Goal: Task Accomplishment & Management: Manage account settings

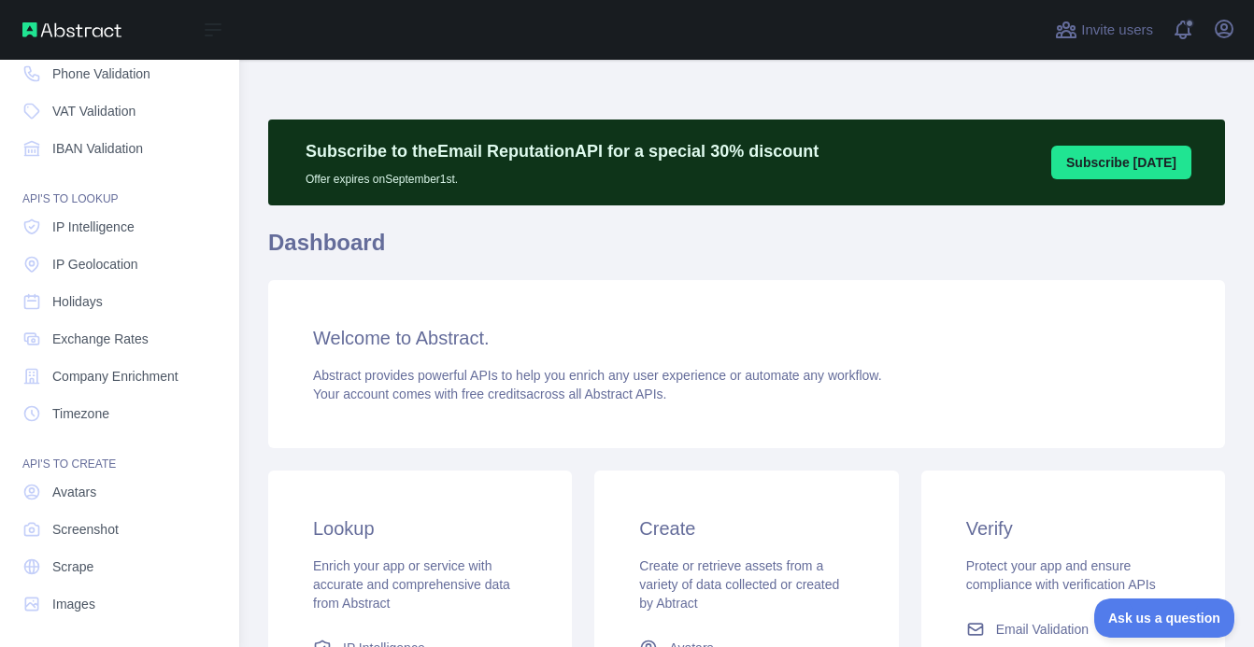
scroll to position [175, 0]
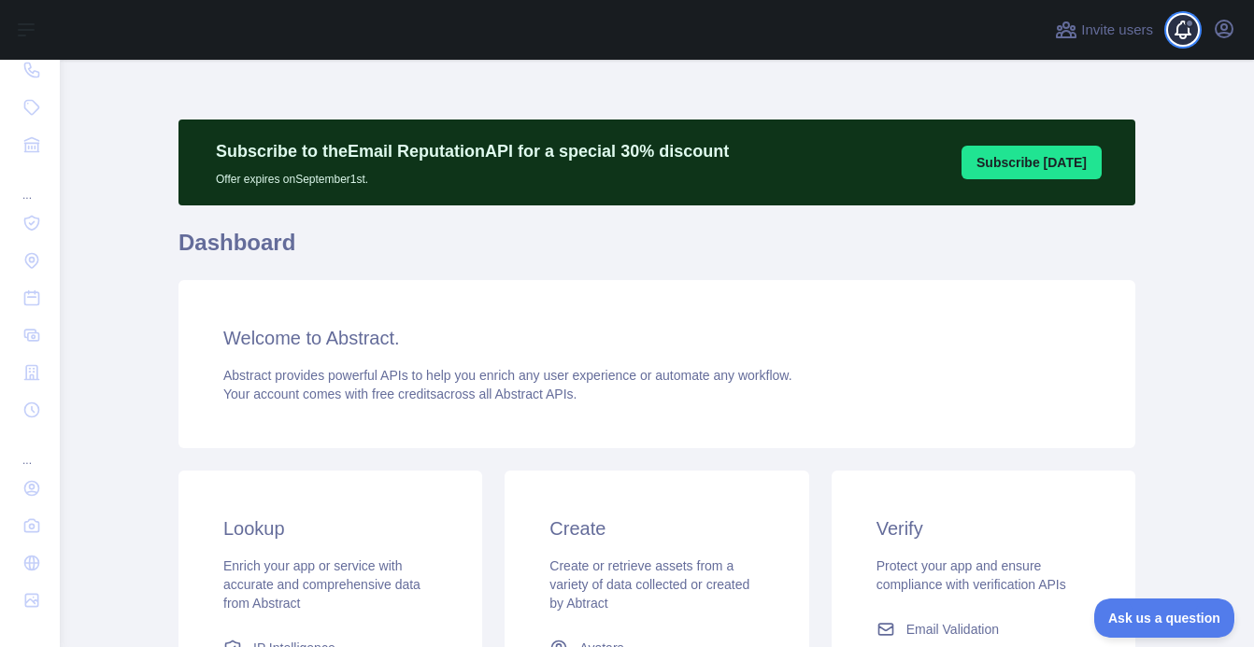
click at [1194, 35] on span at bounding box center [1189, 30] width 37 height 60
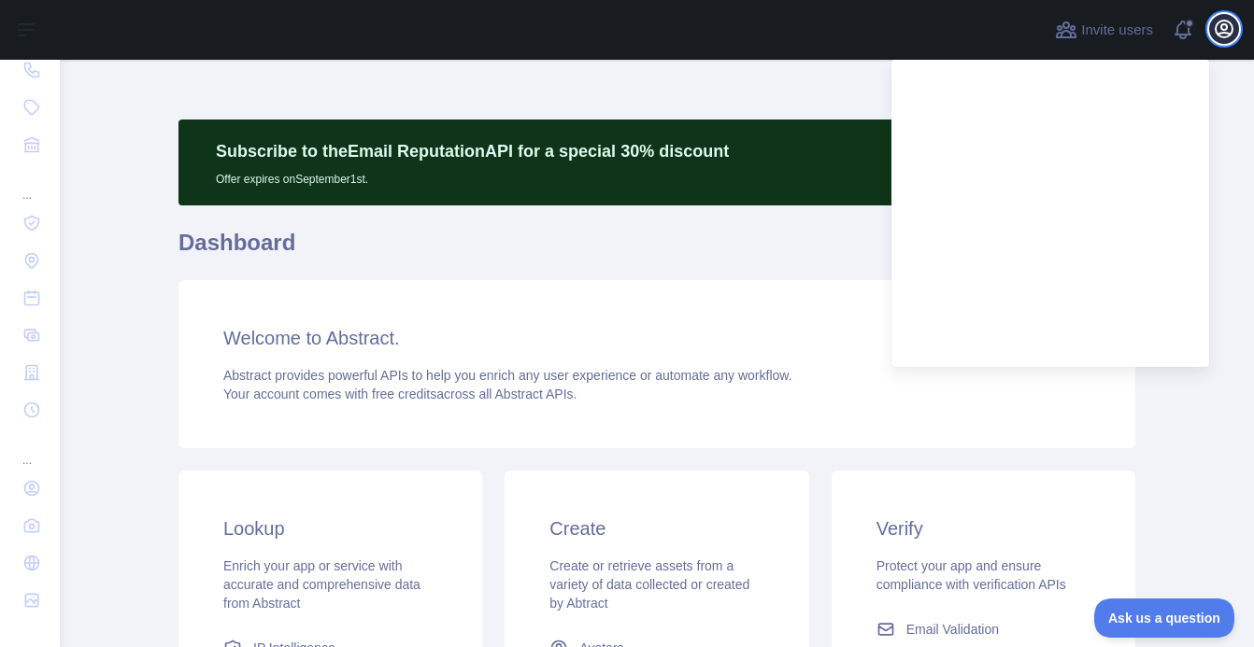
click at [1223, 33] on icon "button" at bounding box center [1223, 29] width 17 height 17
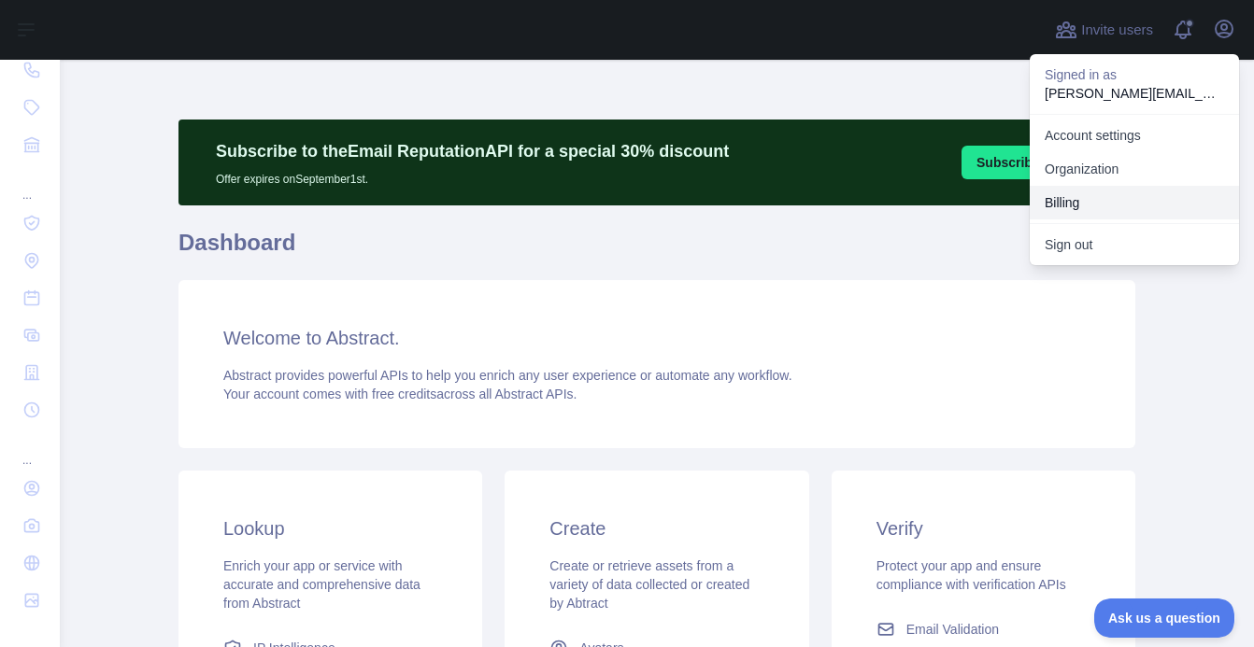
click at [1069, 206] on button "Billing" at bounding box center [1133, 203] width 209 height 34
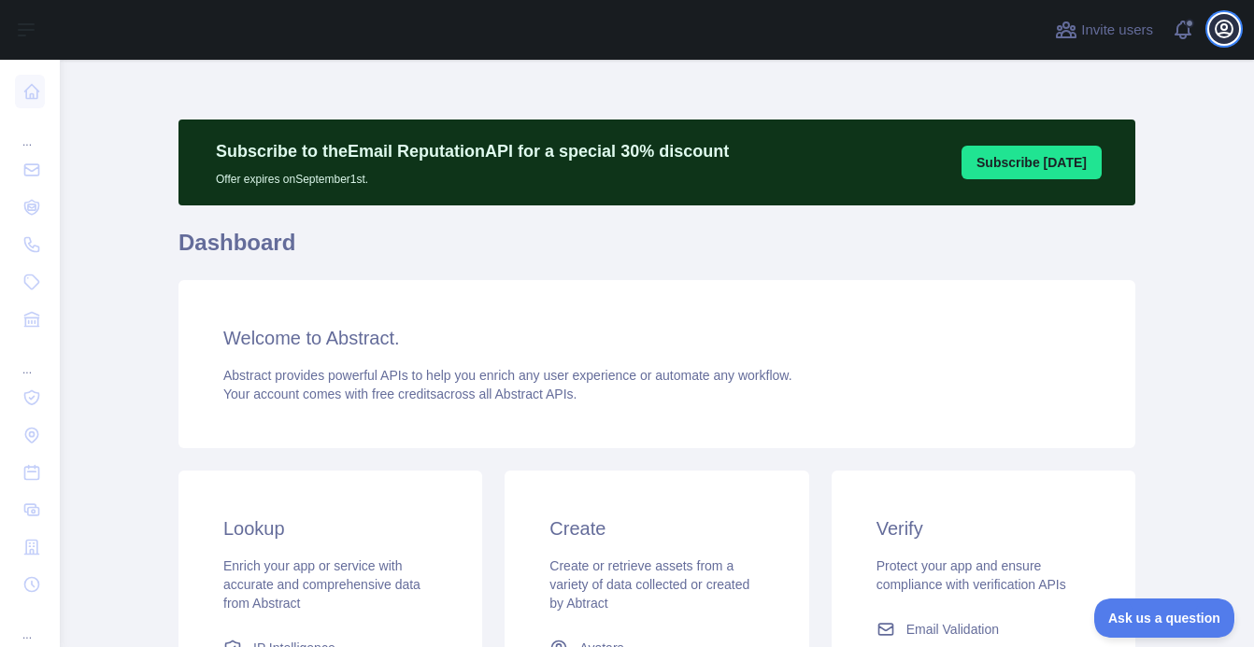
click at [1229, 26] on icon "button" at bounding box center [1224, 29] width 22 height 22
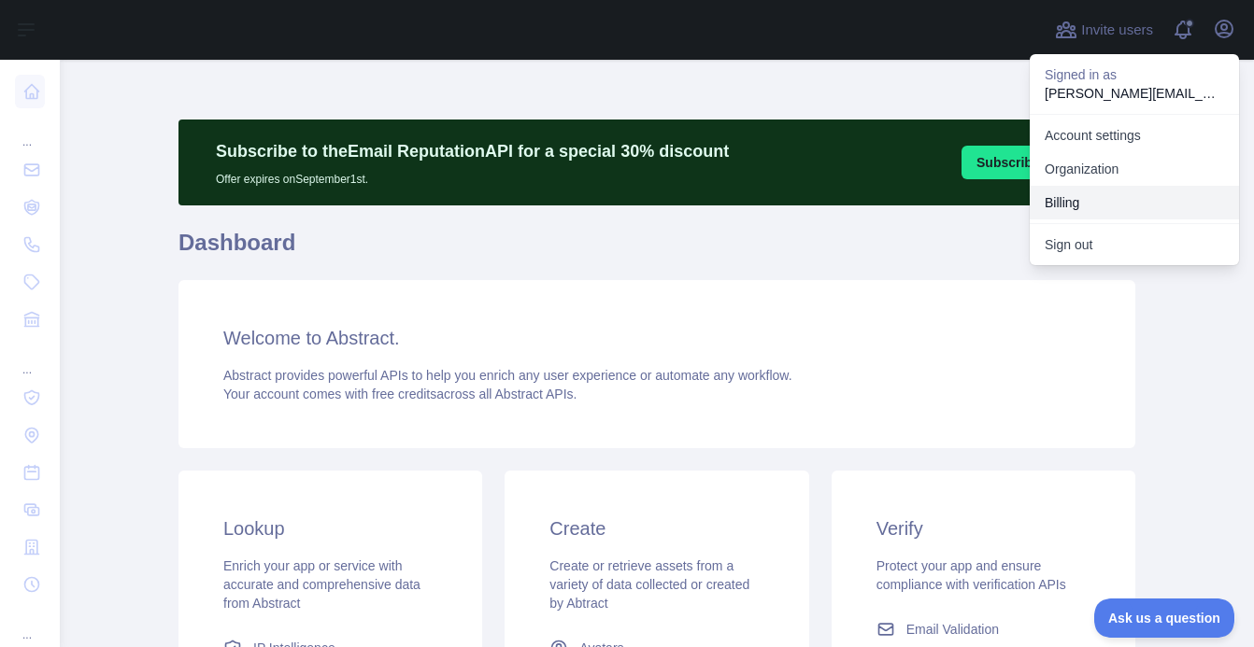
click at [1100, 205] on button "Billing" at bounding box center [1133, 203] width 209 height 34
